Goal: Ask a question

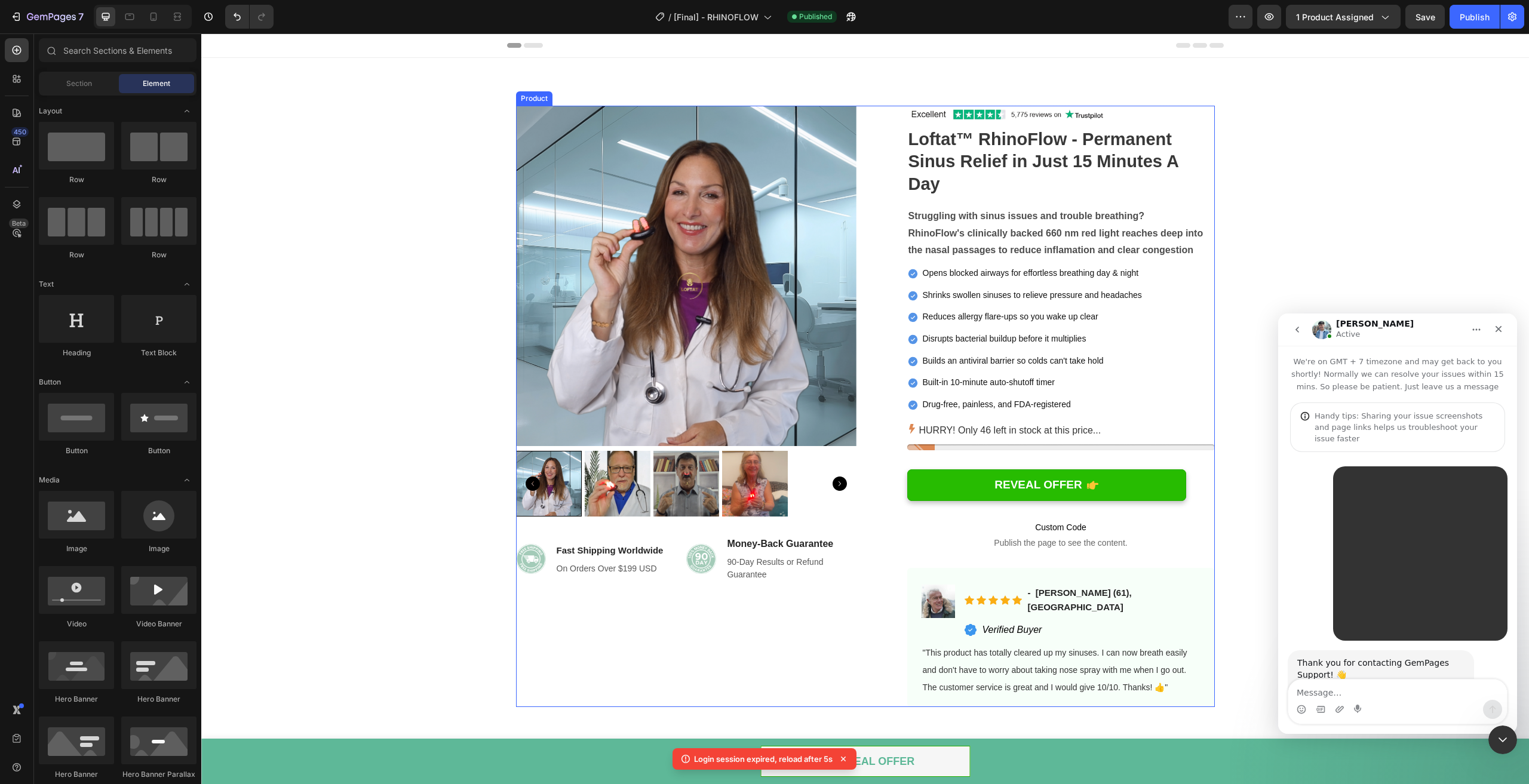
scroll to position [108, 0]
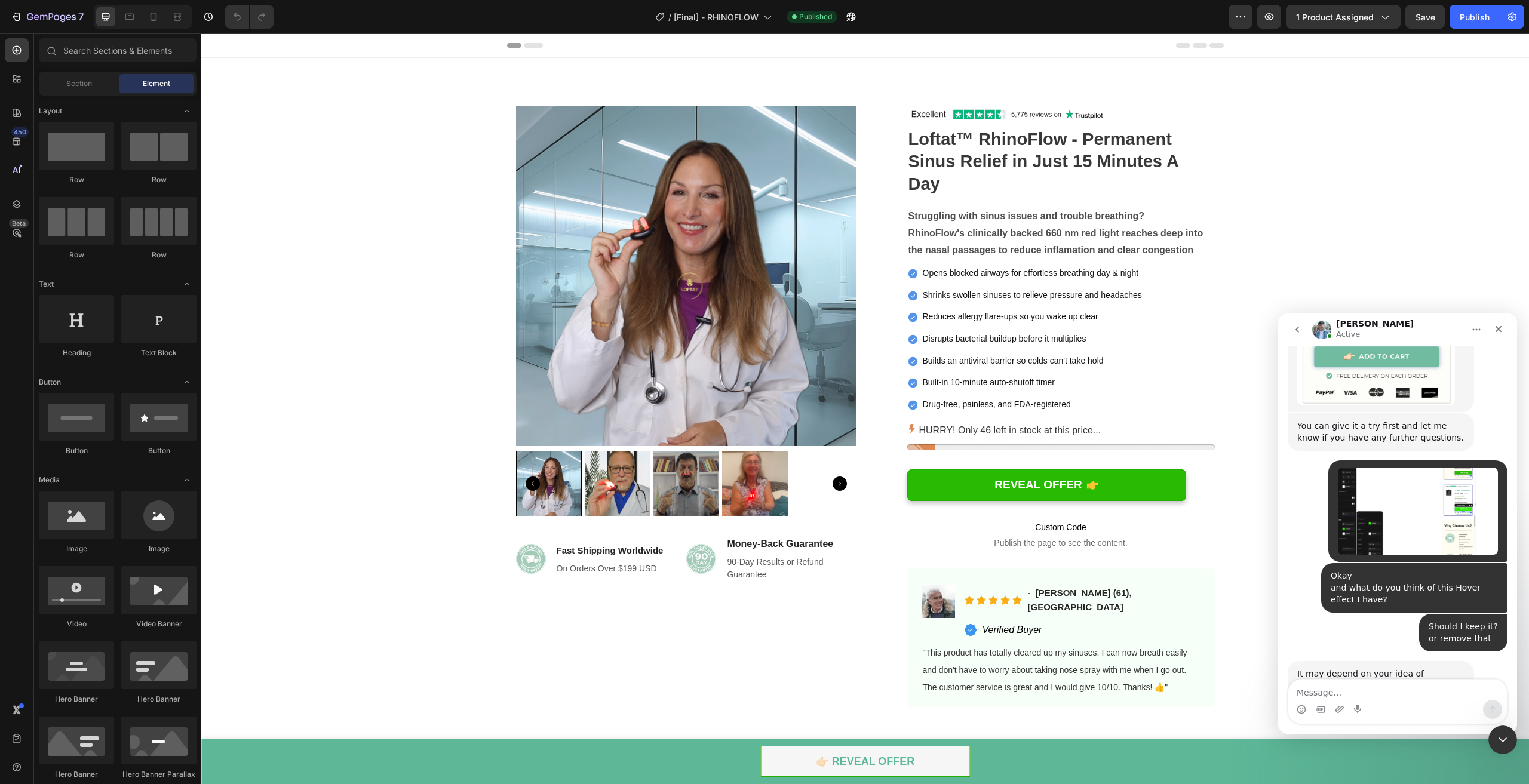
scroll to position [2578, 0]
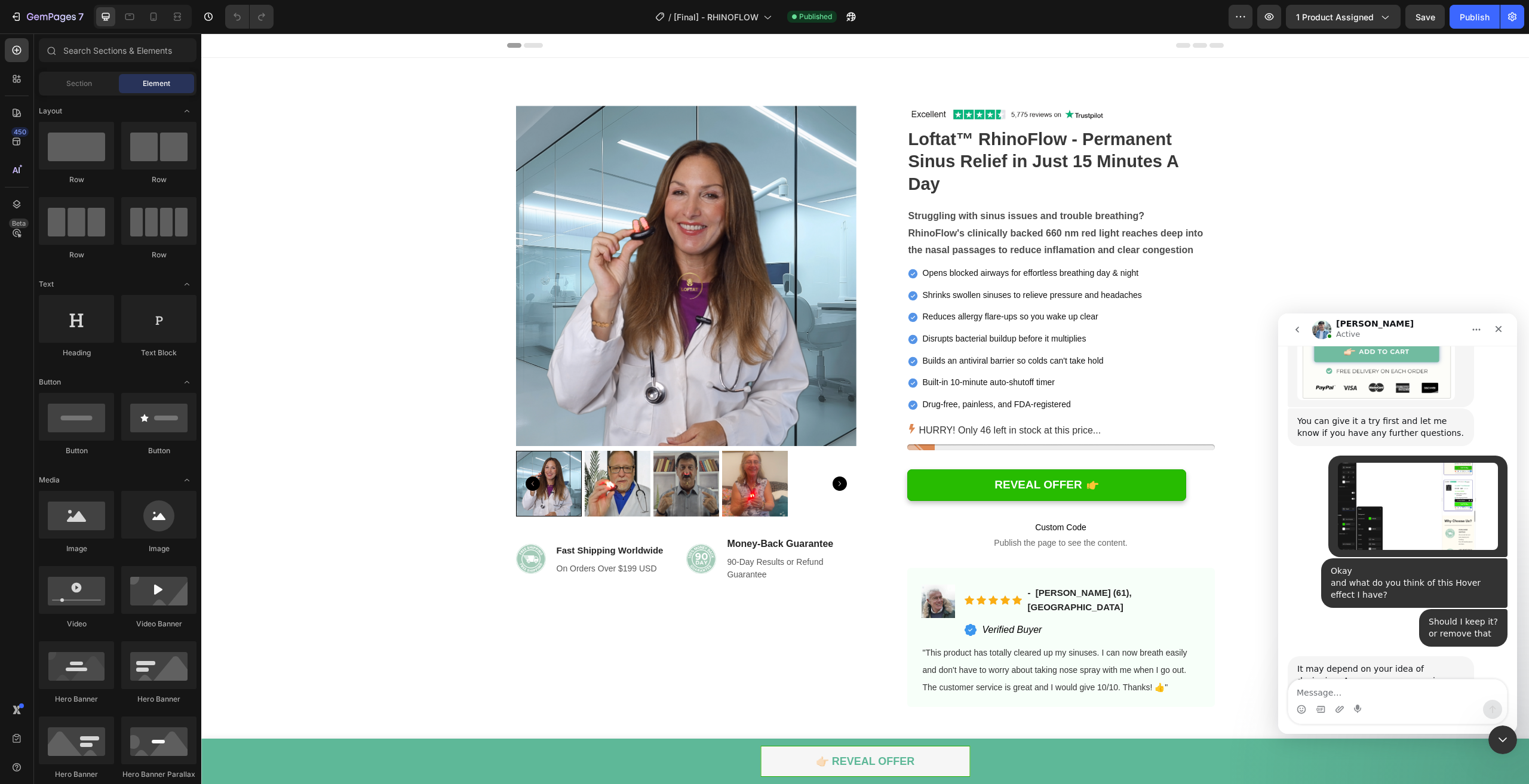
click at [1349, 690] on textarea "Message…" at bounding box center [1397, 689] width 218 height 20
type textarea "no thats it thanks"
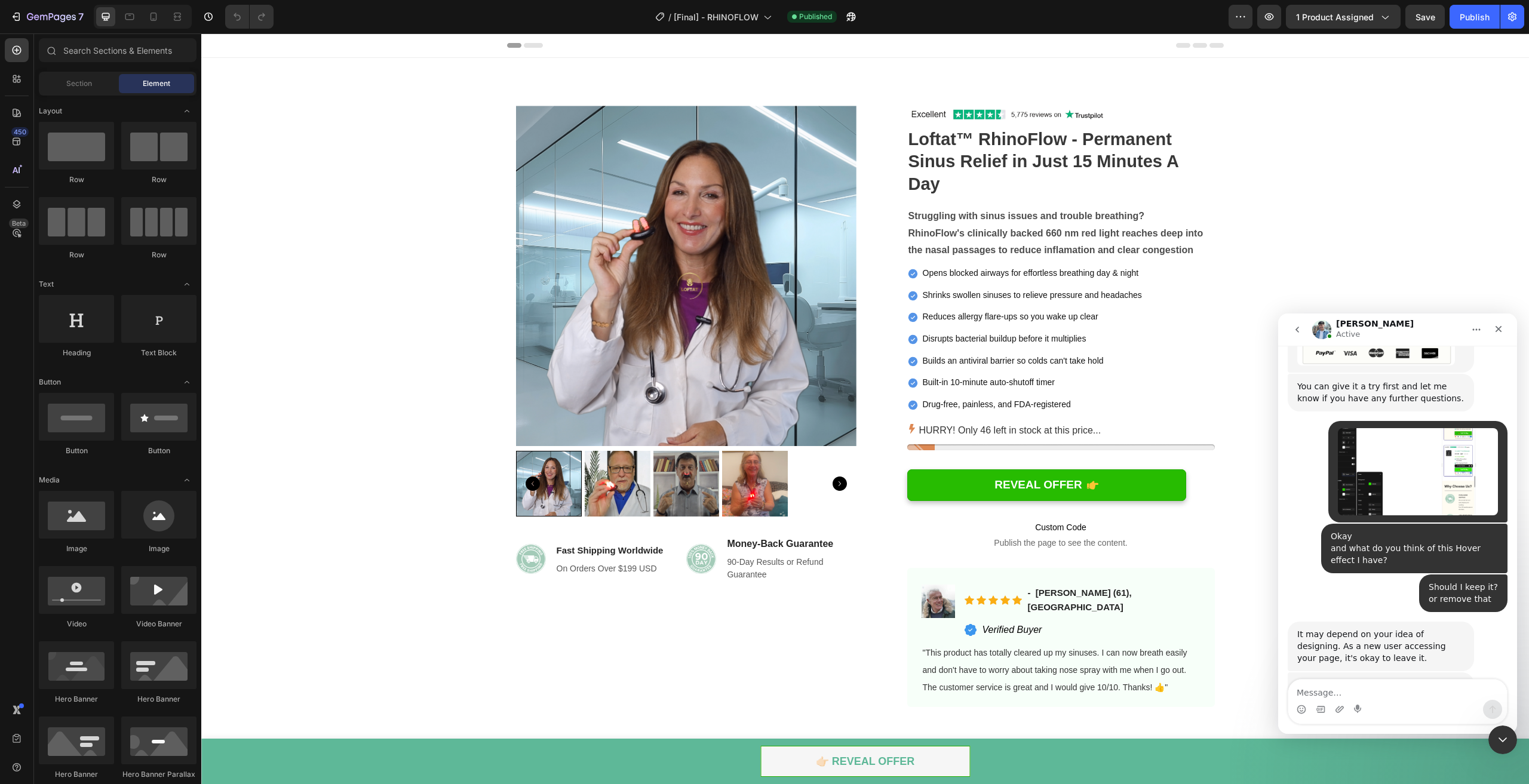
scroll to position [2614, 0]
click at [151, 14] on icon at bounding box center [153, 16] width 11 height 11
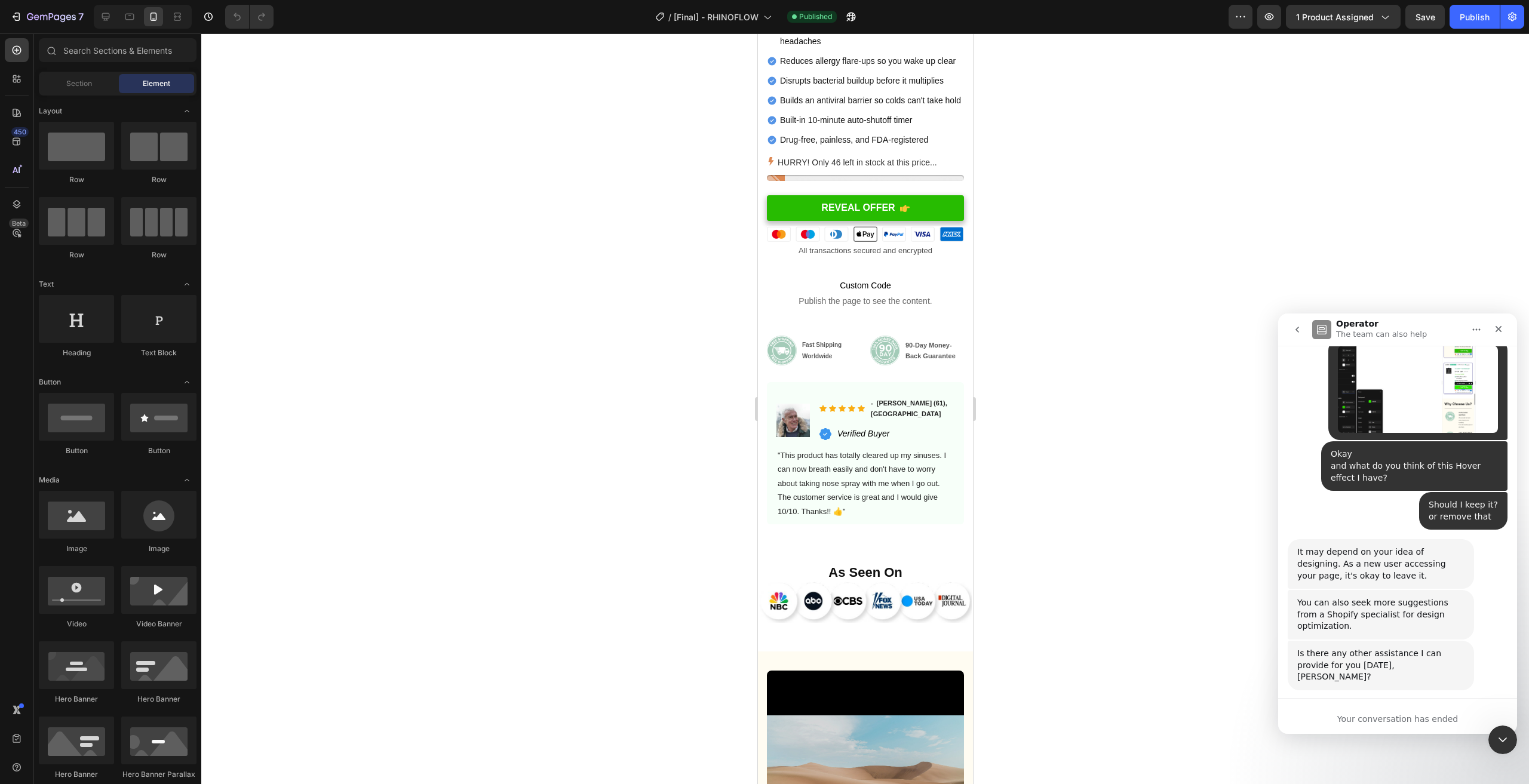
scroll to position [2822, 0]
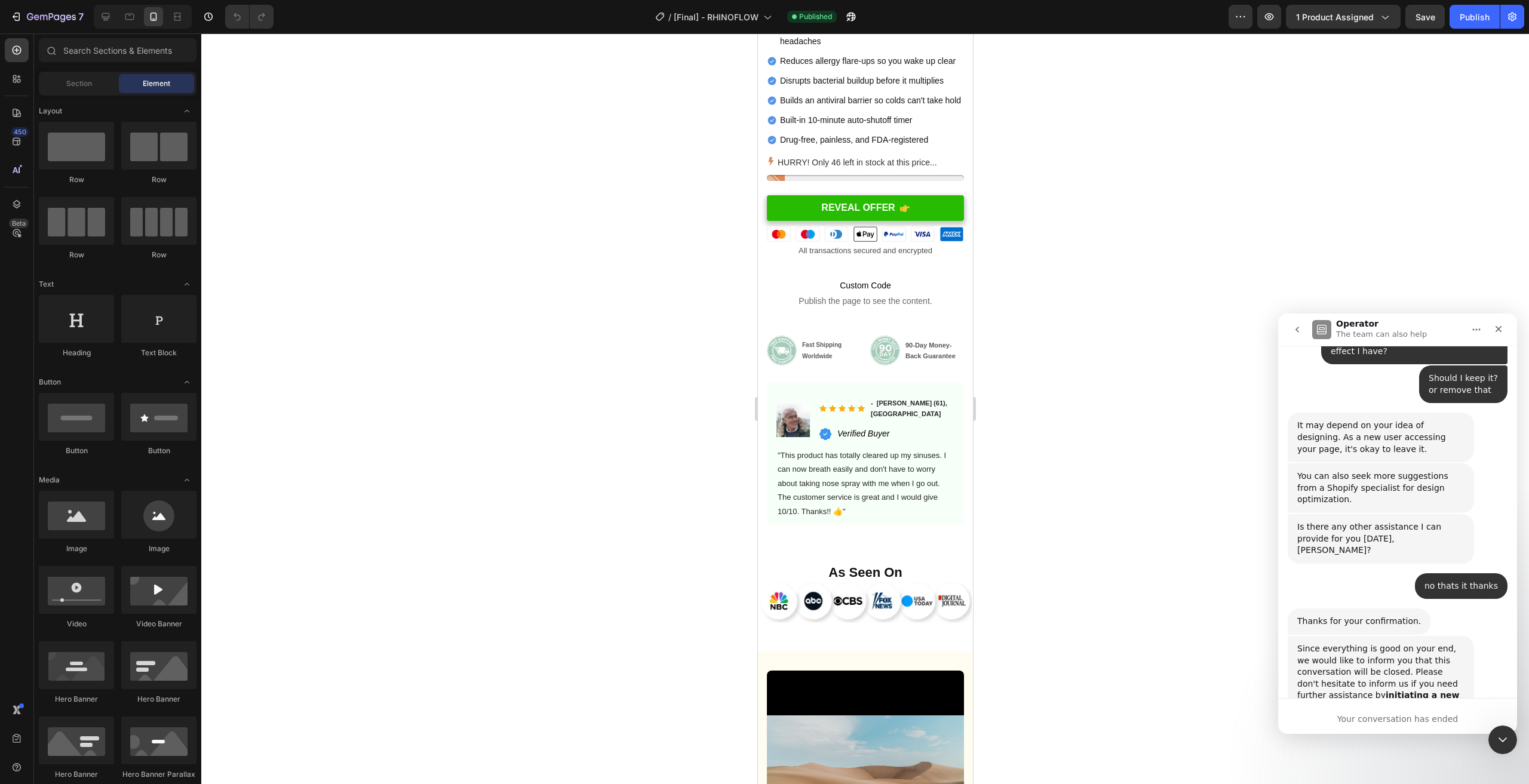
click at [1294, 336] on button "go back" at bounding box center [1297, 329] width 23 height 23
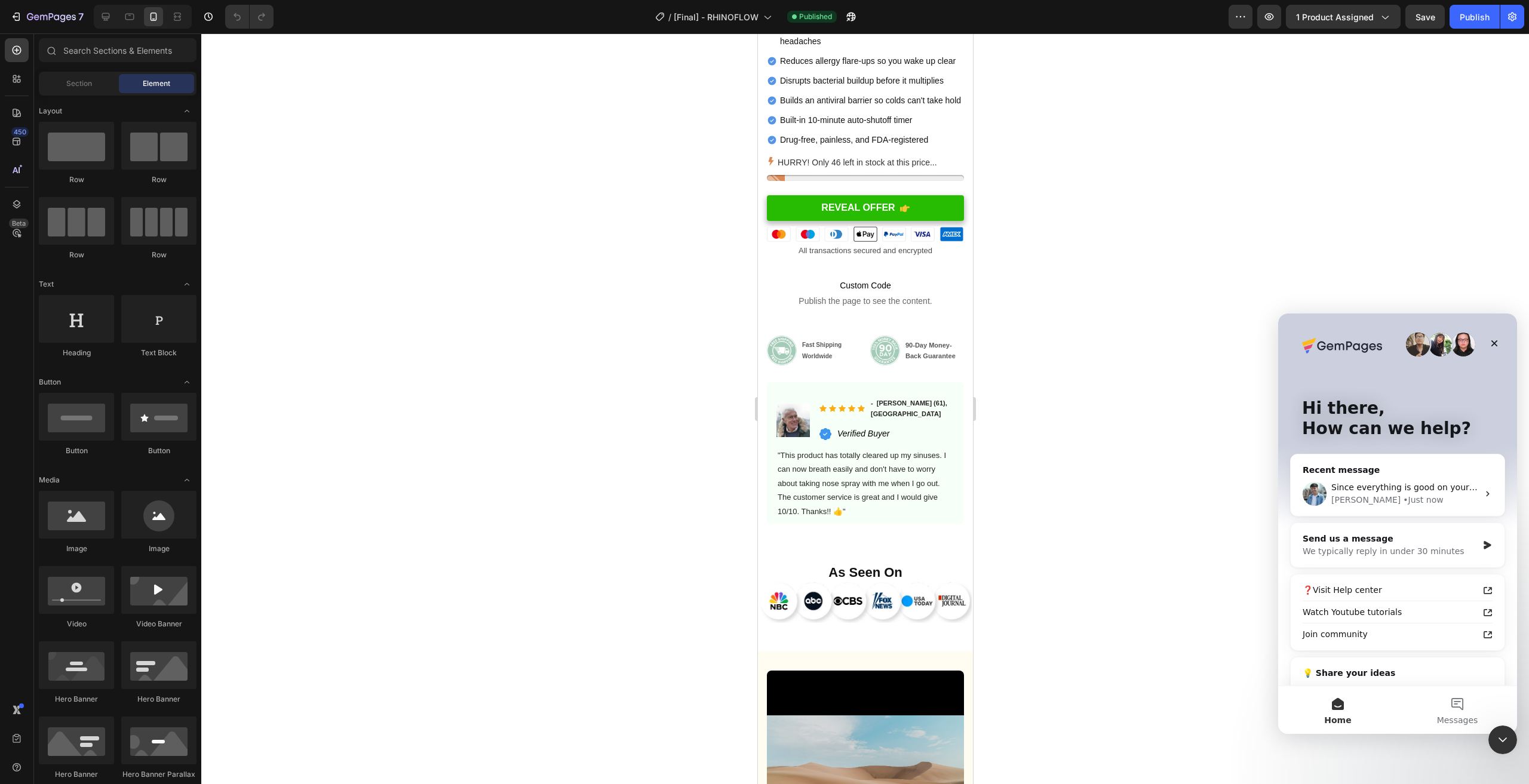
click at [1500, 358] on div "Hi there, How can we help? Recent message Since everything is good on your end,…" at bounding box center [1397, 526] width 238 height 427
click at [1500, 347] on div "Close" at bounding box center [1494, 343] width 21 height 21
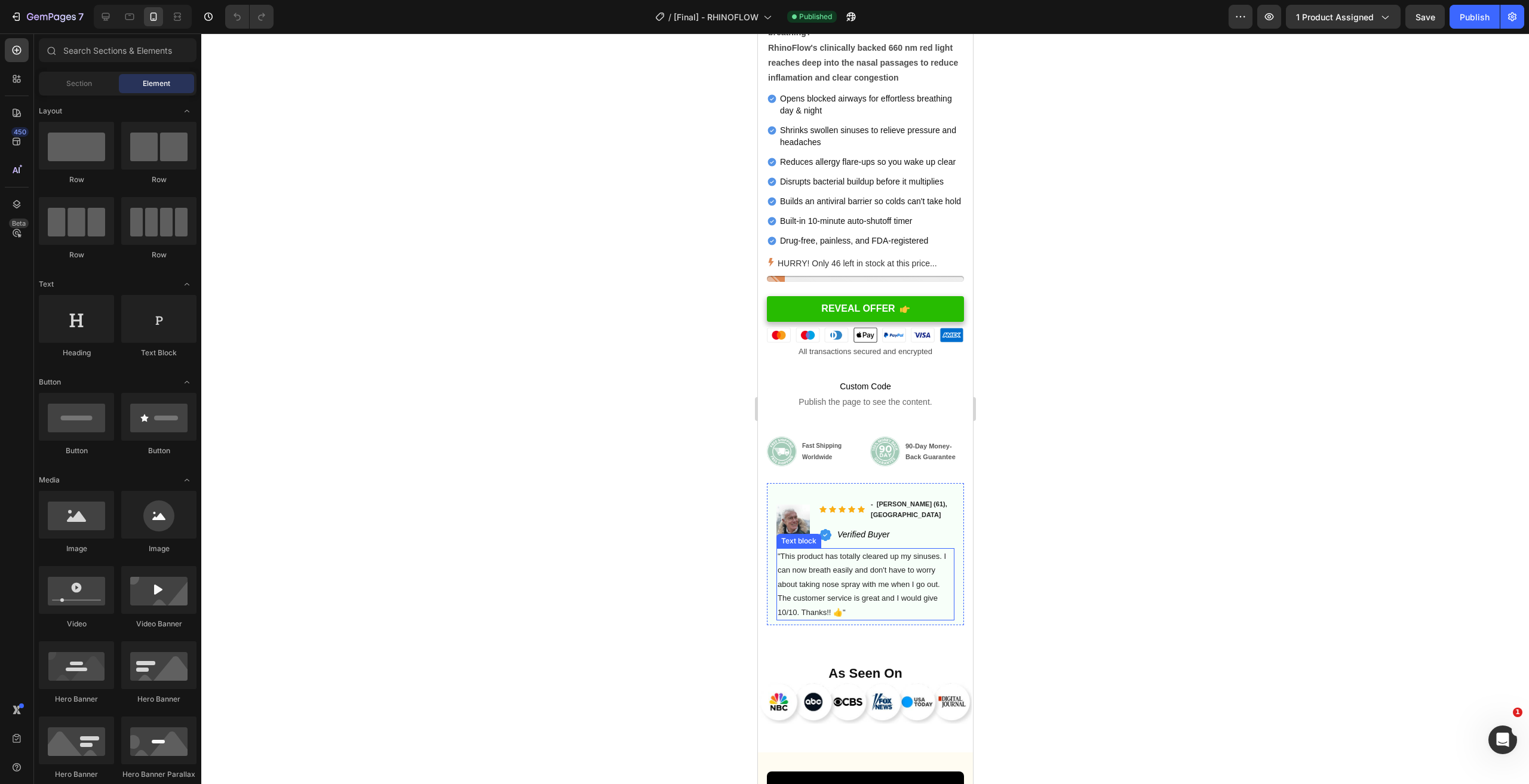
scroll to position [418, 0]
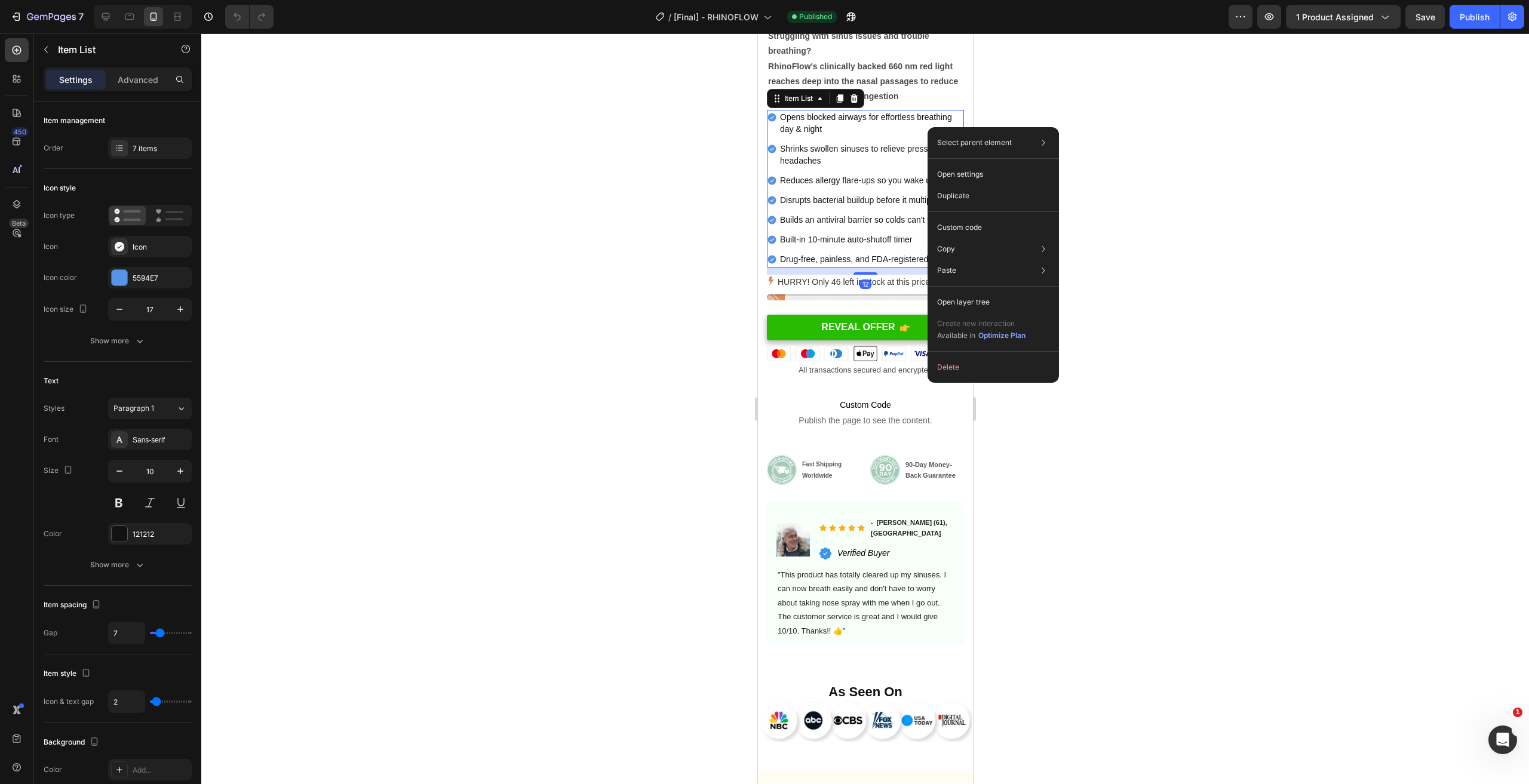
drag, startPoint x: 394, startPoint y: 81, endPoint x: 385, endPoint y: 85, distance: 9.8
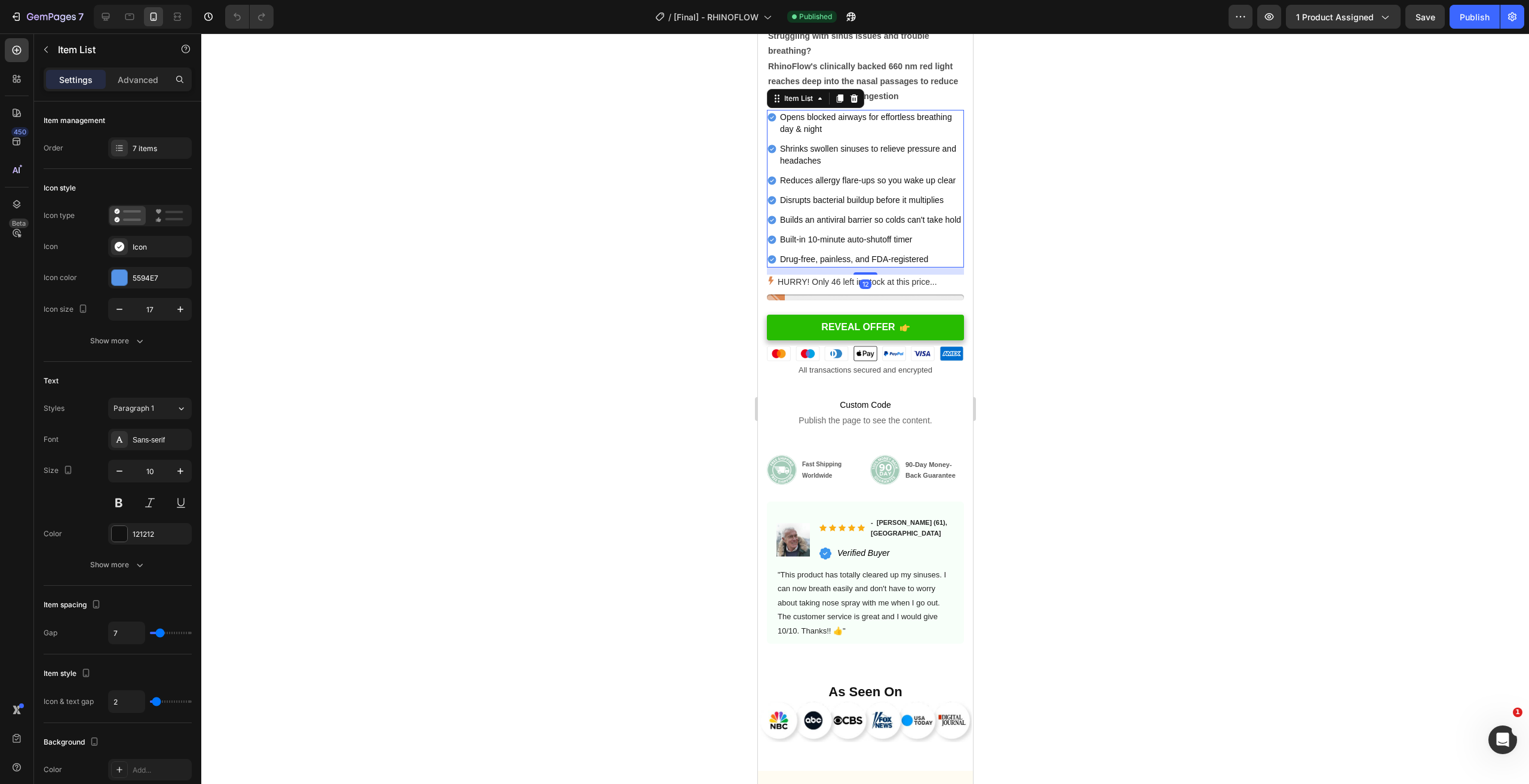
drag, startPoint x: 385, startPoint y: 85, endPoint x: 355, endPoint y: 89, distance: 30.3
click at [355, 89] on div at bounding box center [865, 409] width 1328 height 750
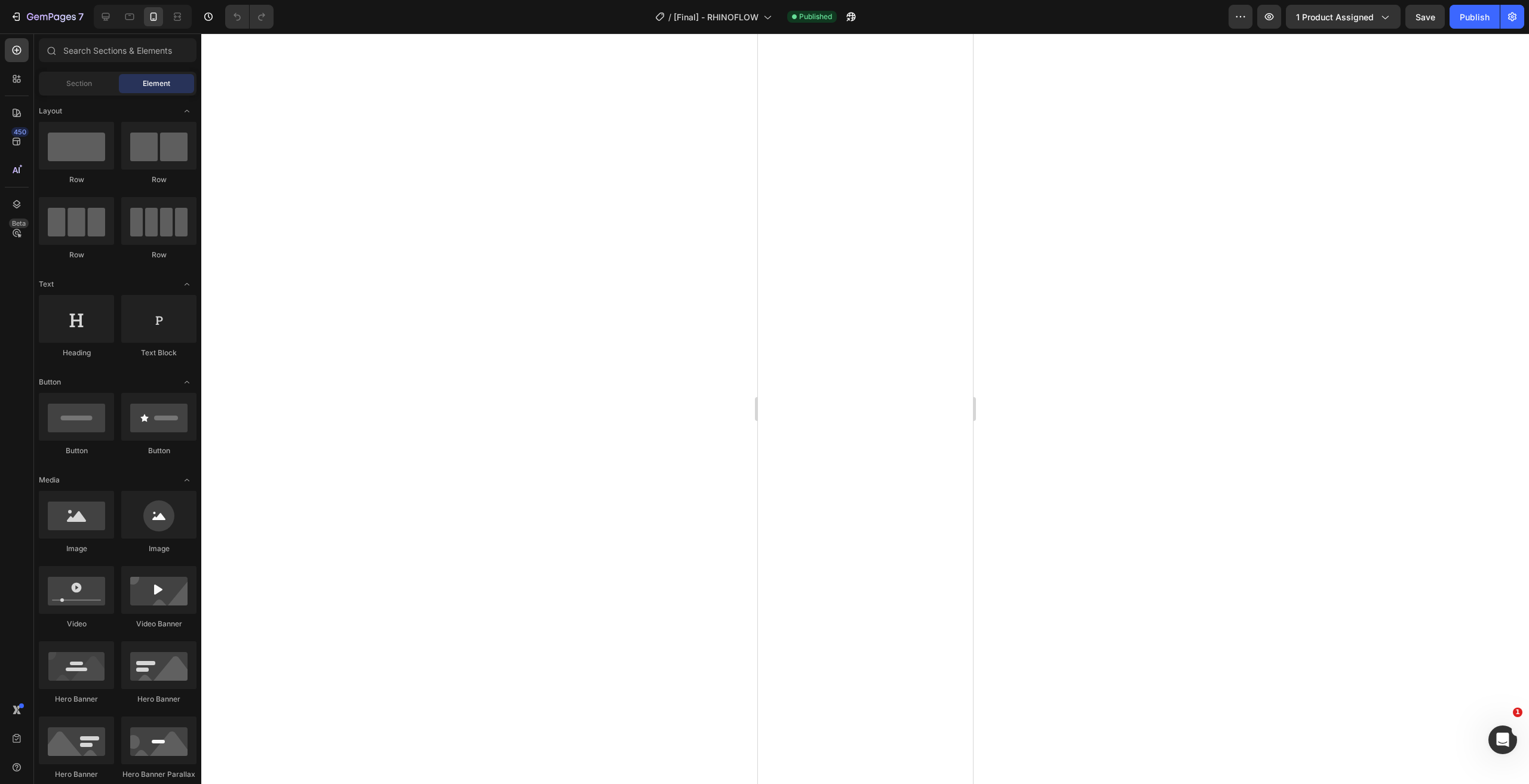
scroll to position [0, 0]
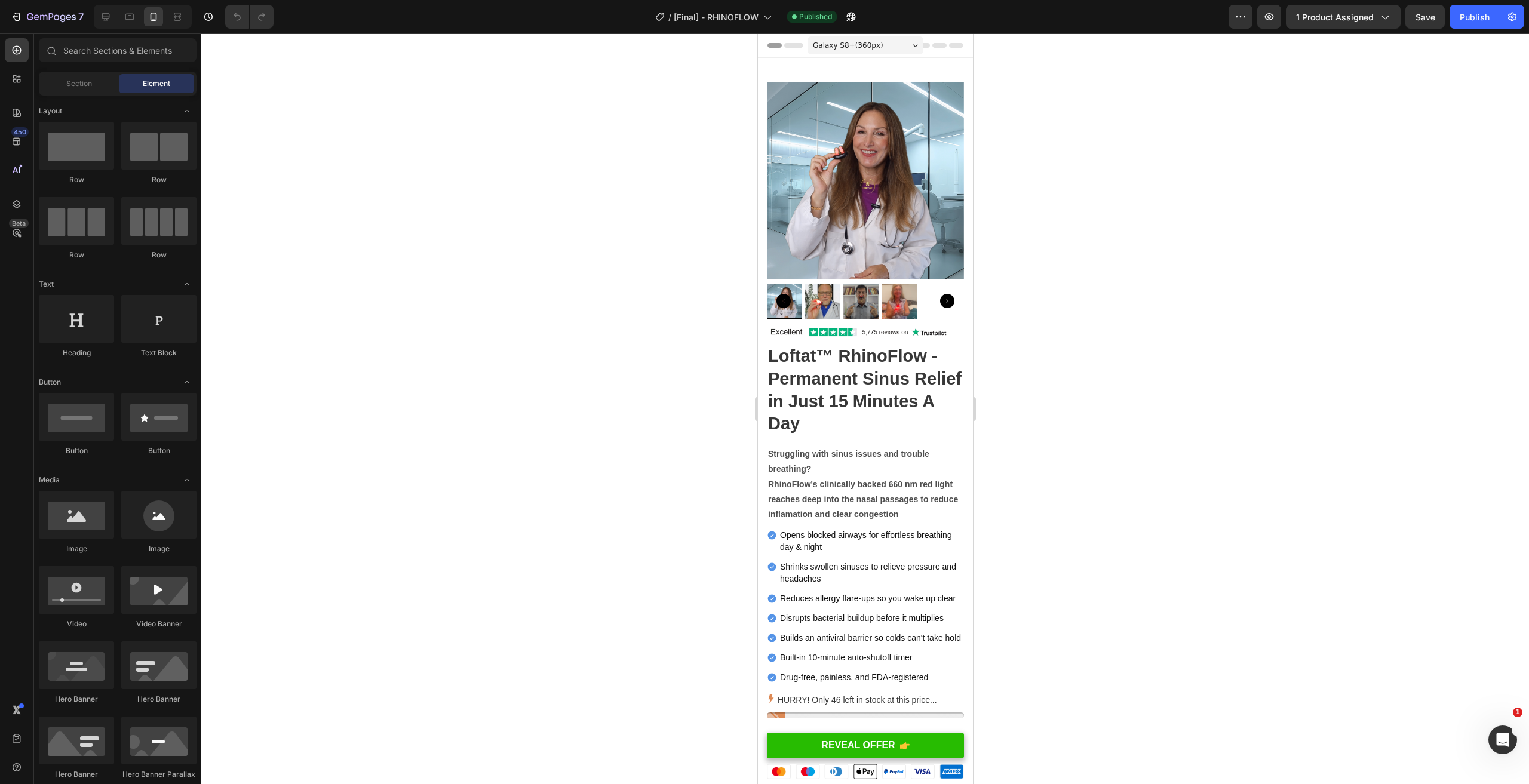
drag, startPoint x: 970, startPoint y: 117, endPoint x: 1403, endPoint y: 34, distance: 440.9
click at [50, 20] on icon "button" at bounding box center [51, 17] width 49 height 11
